Goal: Navigation & Orientation: Go to known website

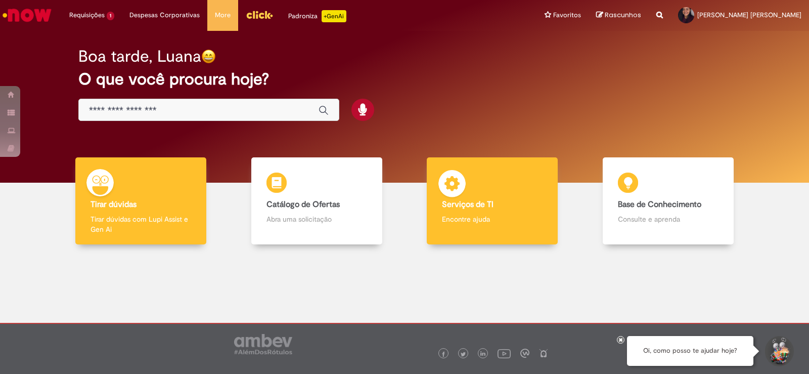
click at [496, 173] on div "Serviços de TI Serviços de TI Encontre ajuda" at bounding box center [492, 201] width 131 height 88
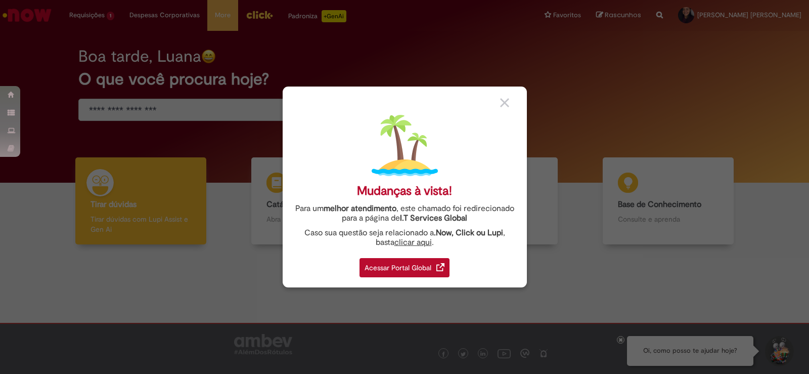
click at [402, 269] on div "Acessar Portal Global" at bounding box center [405, 267] width 90 height 19
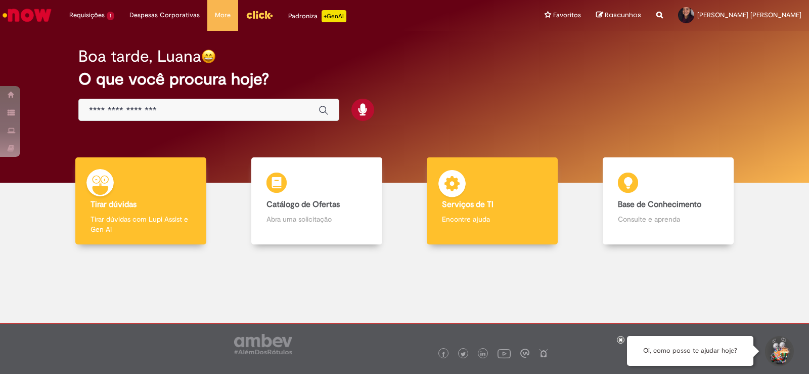
click at [515, 166] on div "Serviços de TI Serviços de TI Encontre ajuda" at bounding box center [492, 201] width 131 height 88
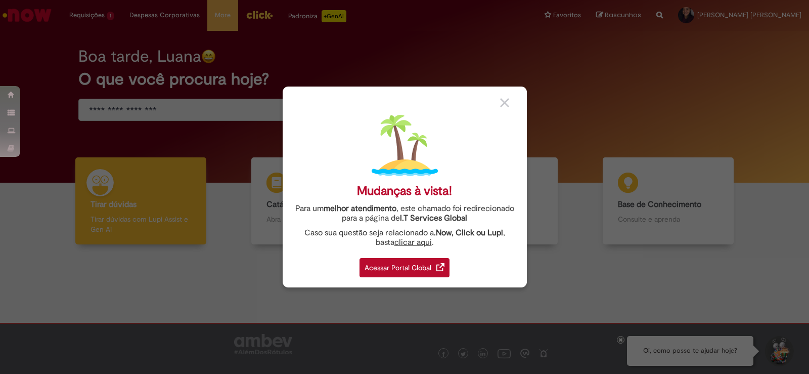
click at [416, 263] on div "Acessar Portal Global" at bounding box center [405, 267] width 90 height 19
